Goal: Information Seeking & Learning: Learn about a topic

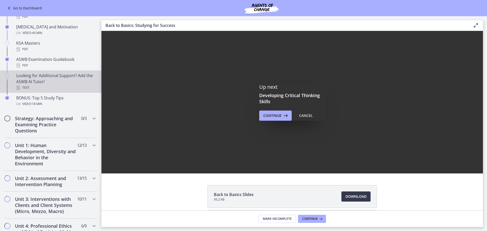
scroll to position [228, 0]
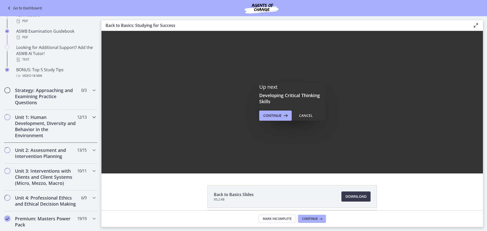
click at [53, 142] on div "Unit 1: Human Development, Diversity and Behavior in the Environment 12 / 13 Co…" at bounding box center [50, 126] width 93 height 33
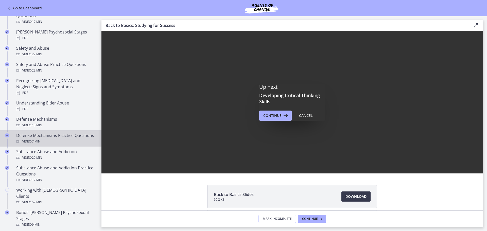
scroll to position [203, 0]
